Goal: Transaction & Acquisition: Purchase product/service

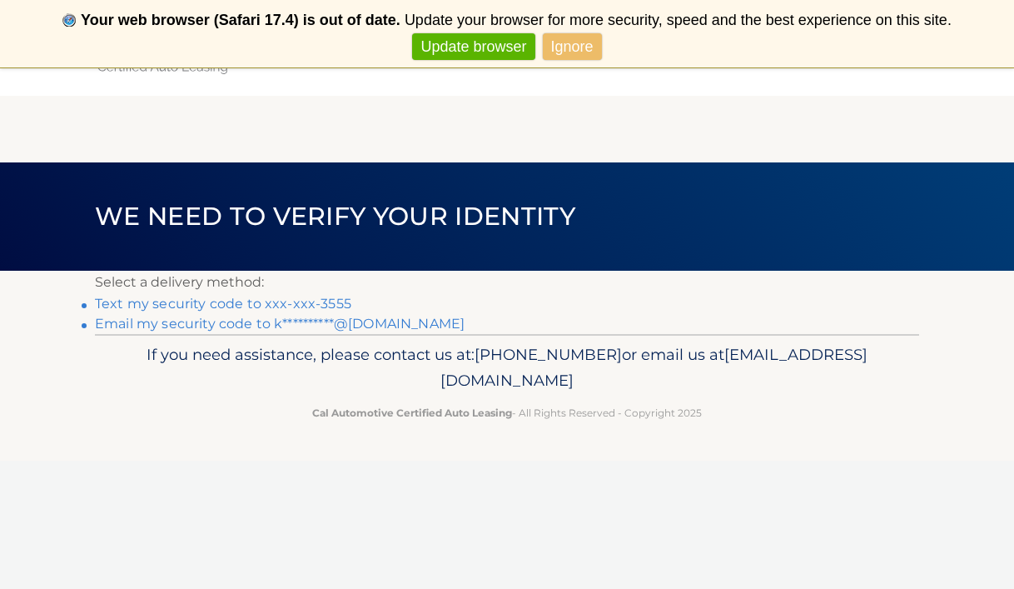
click at [574, 47] on link "Ignore" at bounding box center [572, 46] width 59 height 27
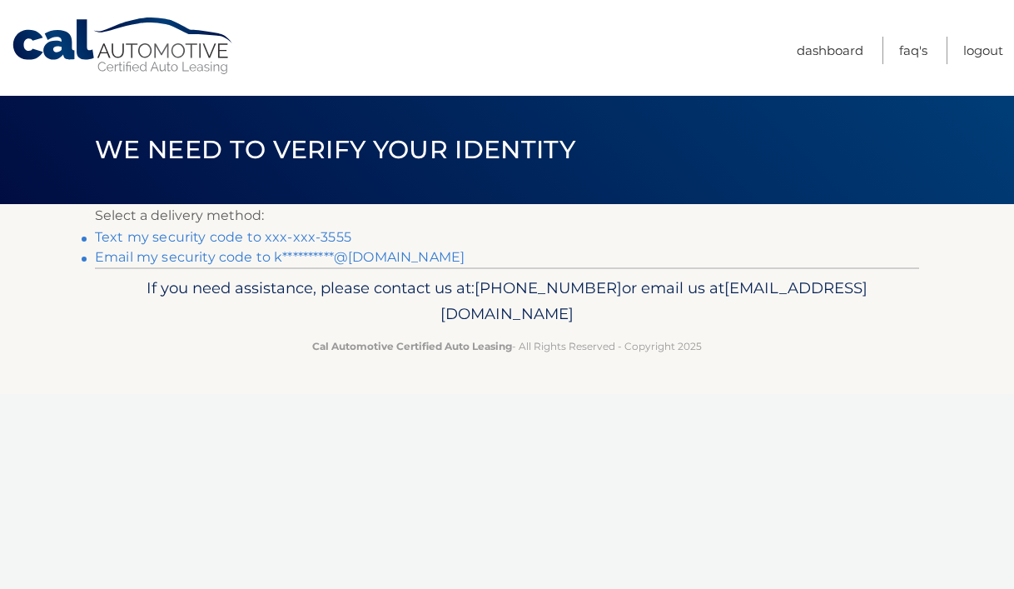
click at [305, 235] on link "Text my security code to xxx-xxx-3555" at bounding box center [223, 237] width 256 height 16
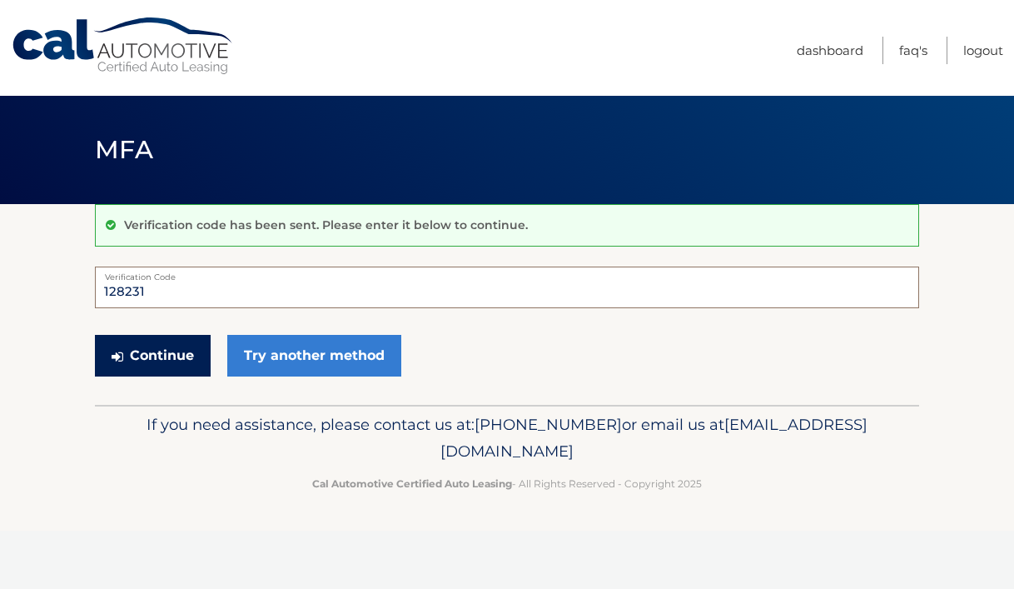
type input "128231"
click at [165, 363] on button "Continue" at bounding box center [153, 356] width 116 height 42
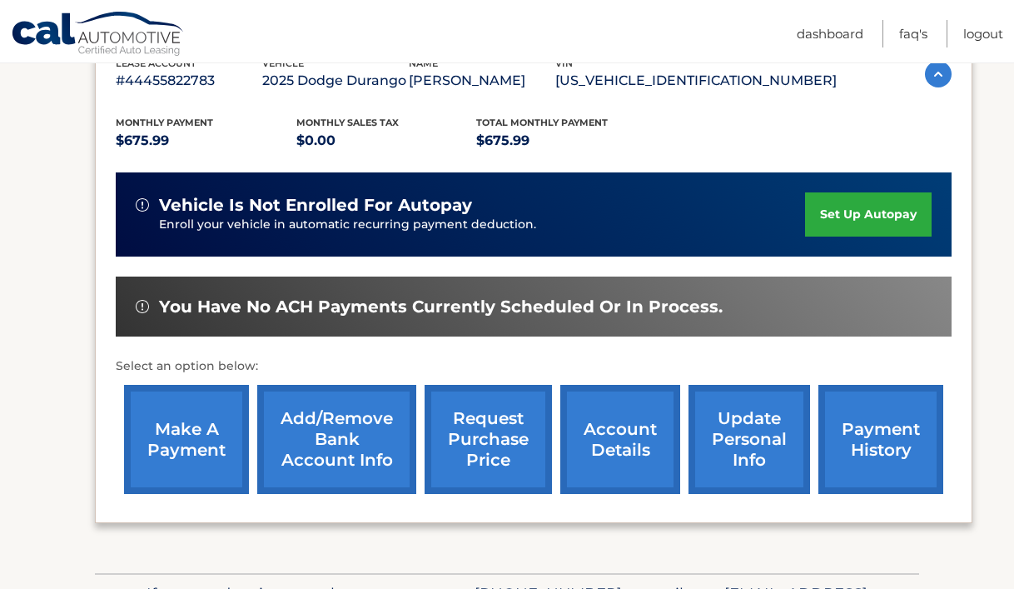
scroll to position [312, 0]
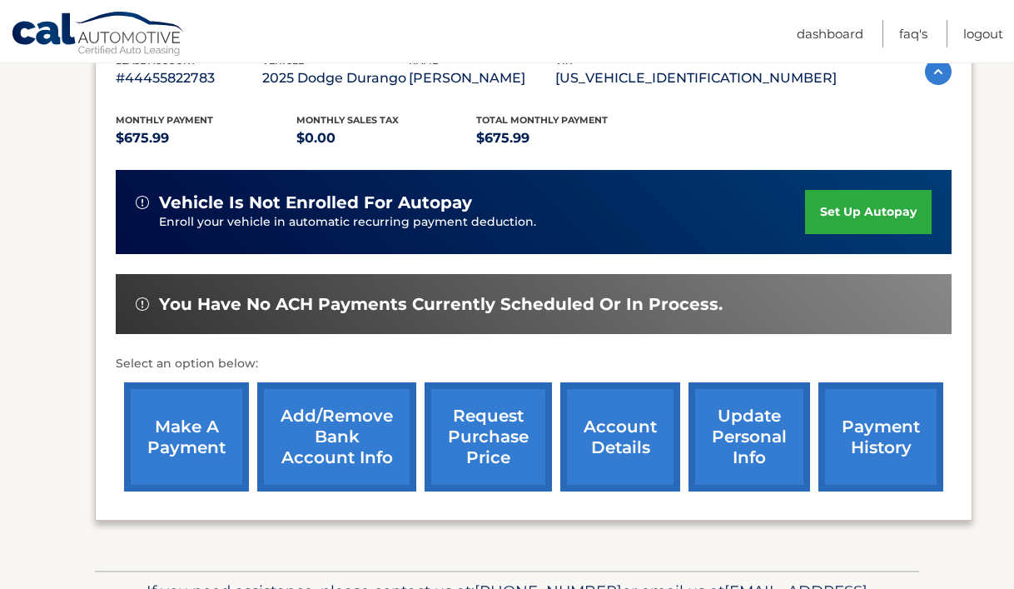
click at [206, 440] on link "make a payment" at bounding box center [186, 436] width 125 height 109
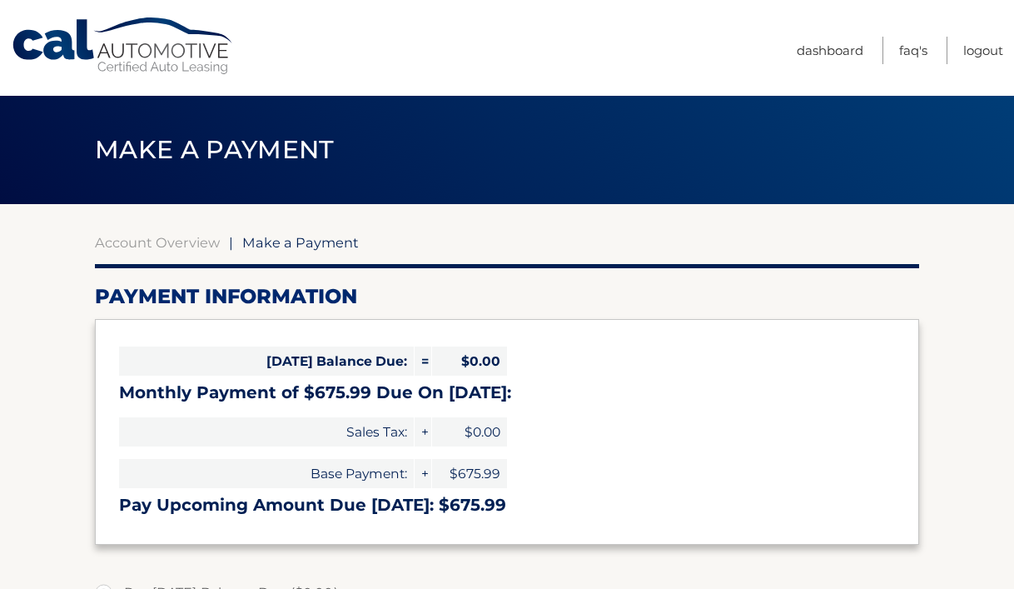
select select "NmE3MTI4NzMtZmUxYi00M2MxLTk1ODUtMTI0ZGNkM2FjZjcx"
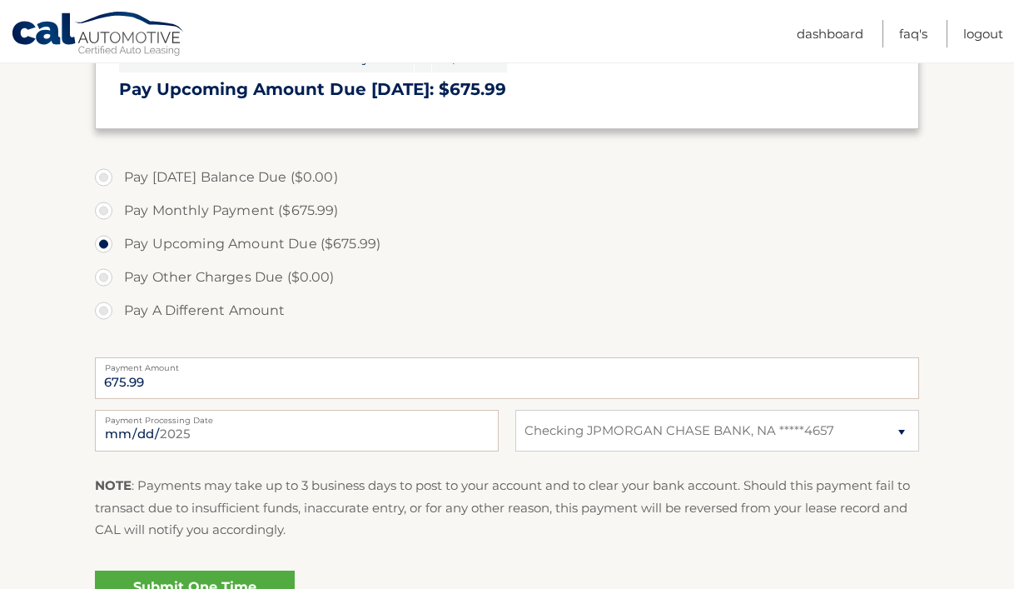
scroll to position [419, 0]
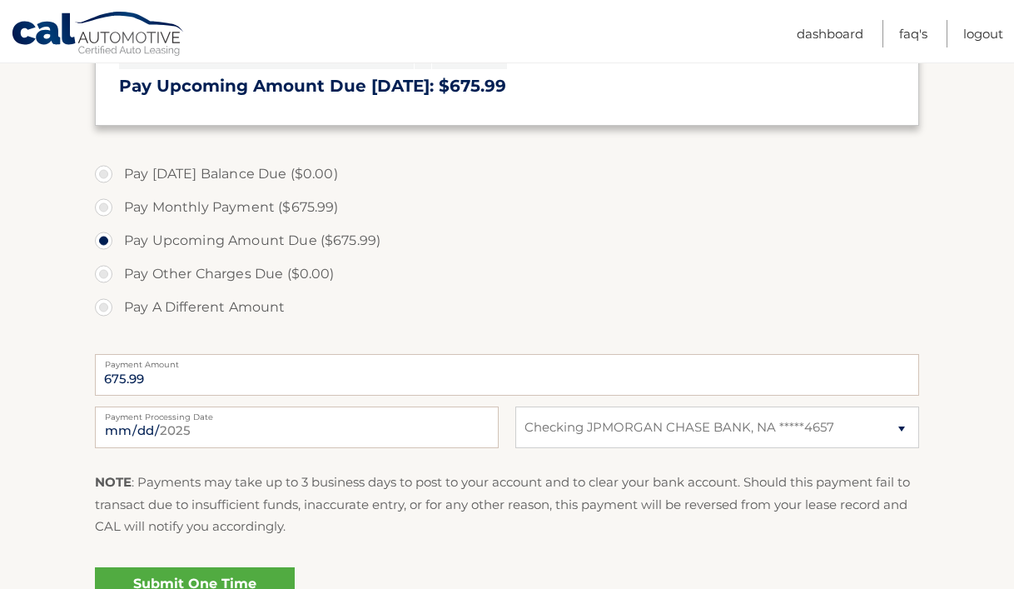
click at [194, 198] on label "Pay Monthly Payment ($675.99)" at bounding box center [507, 207] width 824 height 33
click at [118, 198] on input "Pay Monthly Payment ($675.99)" at bounding box center [110, 204] width 17 height 27
radio input "true"
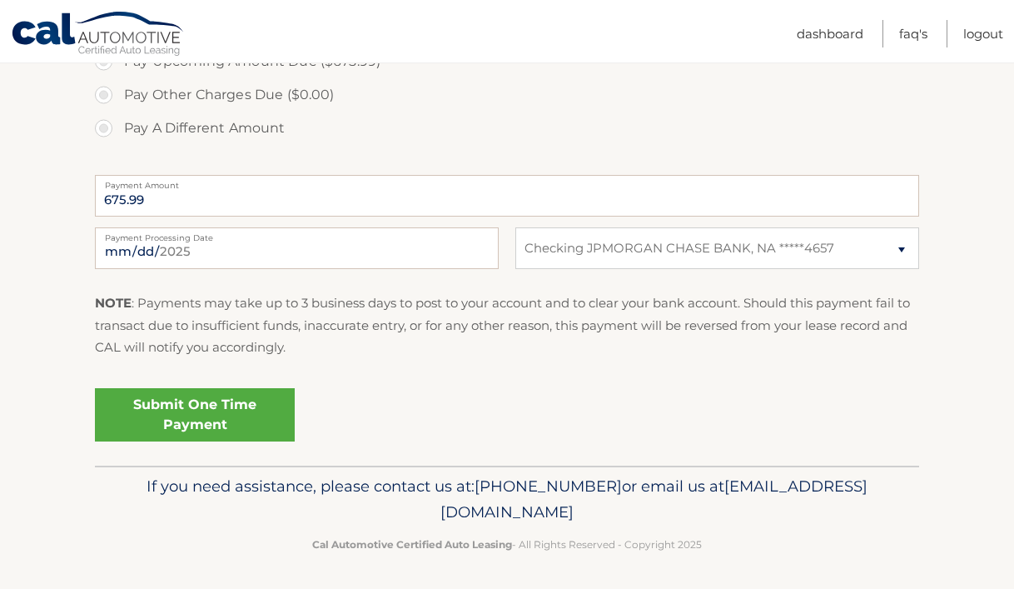
scroll to position [597, 0]
click at [231, 415] on link "Submit One Time Payment" at bounding box center [195, 415] width 200 height 53
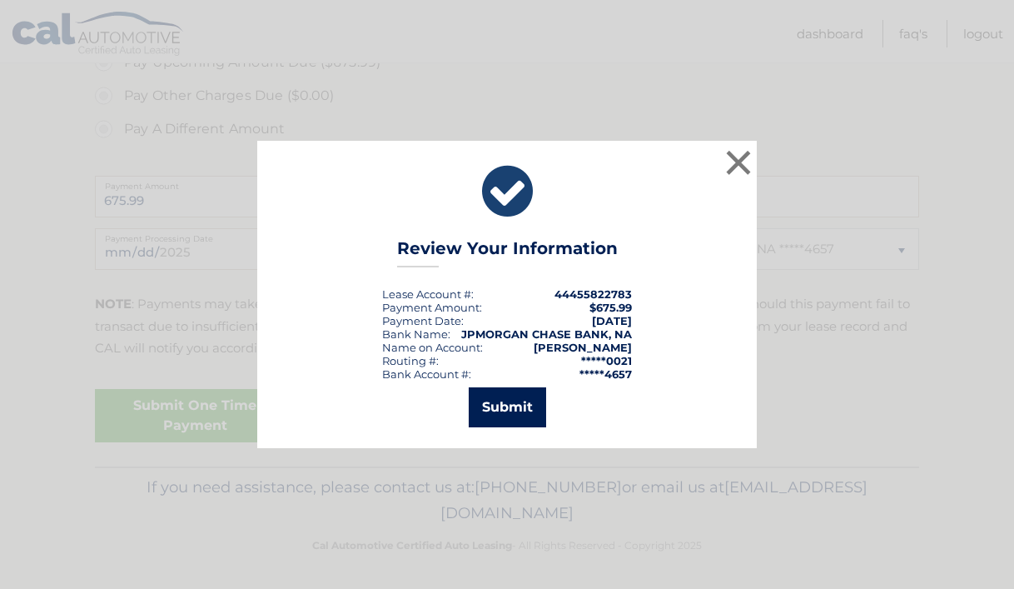
click at [486, 403] on button "Submit" at bounding box center [507, 407] width 77 height 40
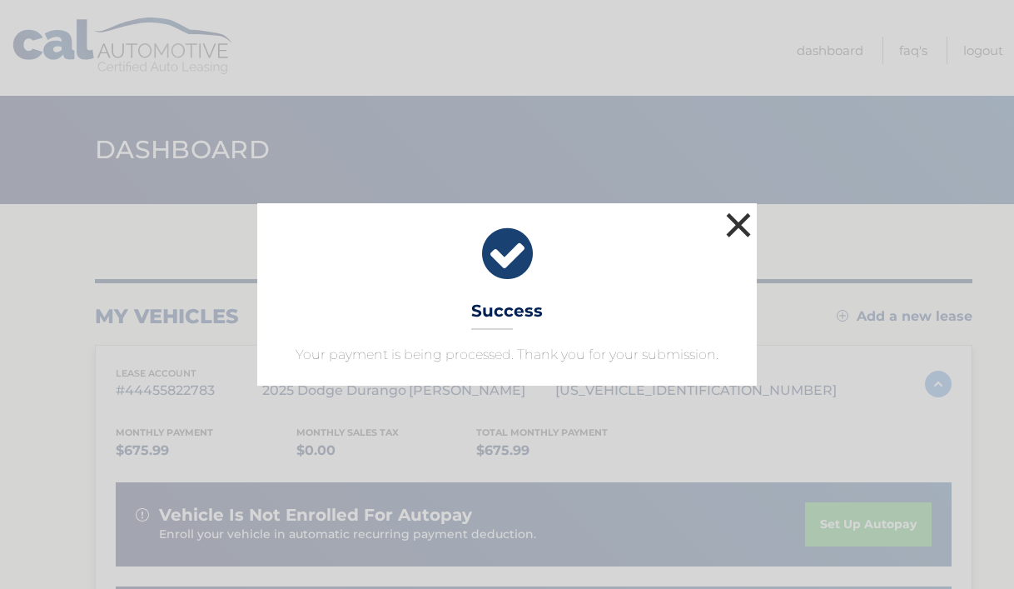
click at [739, 223] on button "×" at bounding box center [738, 224] width 33 height 33
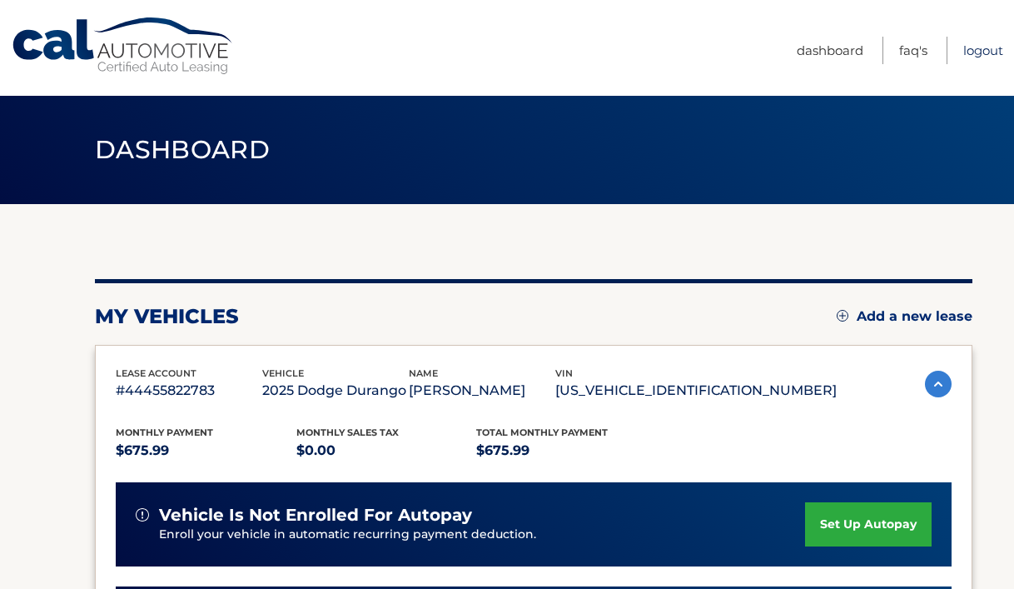
click at [971, 49] on link "Logout" at bounding box center [983, 50] width 40 height 27
